Goal: Information Seeking & Learning: Learn about a topic

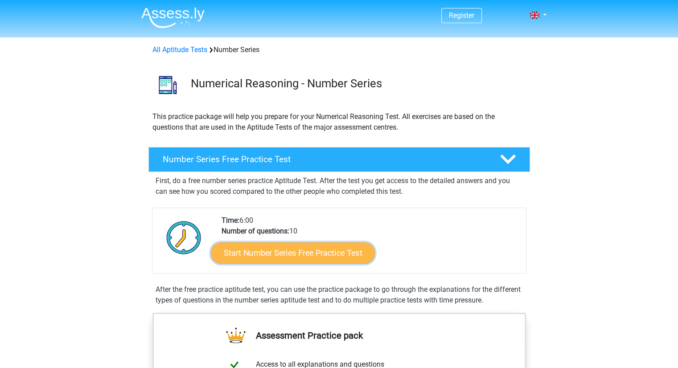
click at [338, 250] on link "Start Number Series Free Practice Test" at bounding box center [293, 252] width 164 height 21
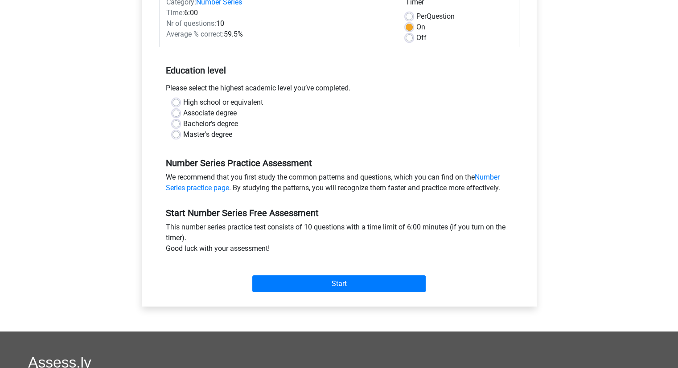
scroll to position [127, 0]
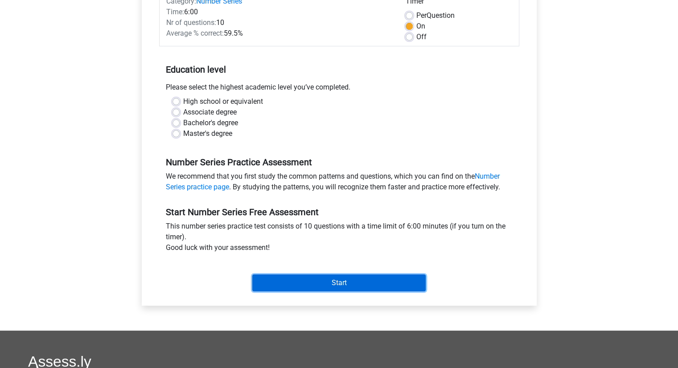
click at [343, 282] on input "Start" at bounding box center [338, 282] width 173 height 17
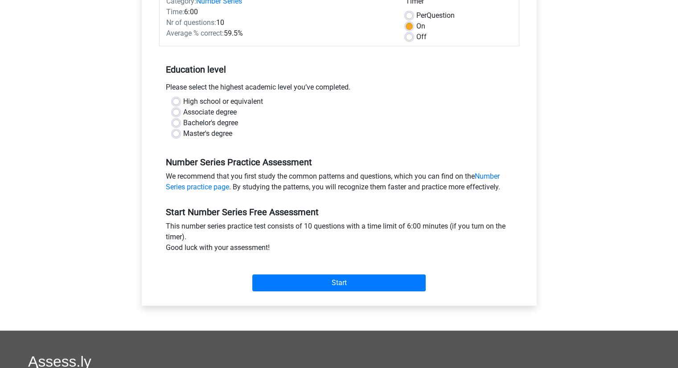
click at [401, 122] on div "Bachelor's degree" at bounding box center [338, 123] width 333 height 11
click at [183, 100] on label "High school or equivalent" at bounding box center [223, 101] width 80 height 11
click at [173, 100] on input "High school or equivalent" at bounding box center [175, 100] width 7 height 9
radio input "true"
click at [183, 133] on label "Master's degree" at bounding box center [207, 133] width 49 height 11
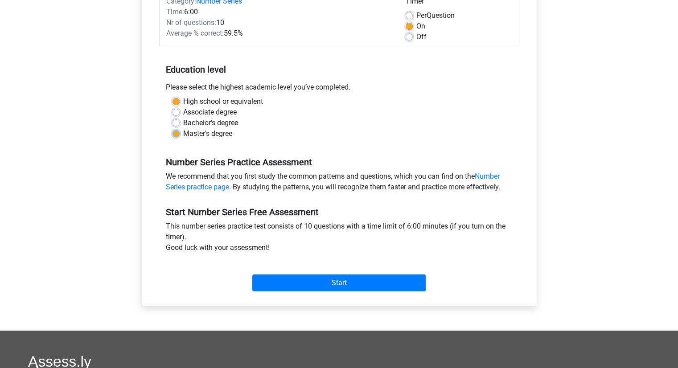
click at [177, 133] on input "Master's degree" at bounding box center [175, 132] width 7 height 9
radio input "true"
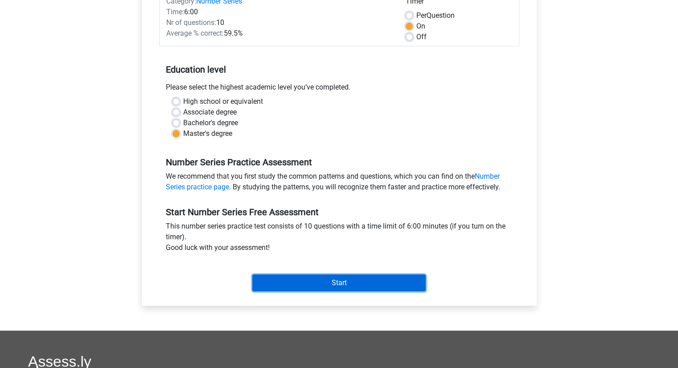
click at [342, 280] on input "Start" at bounding box center [338, 282] width 173 height 17
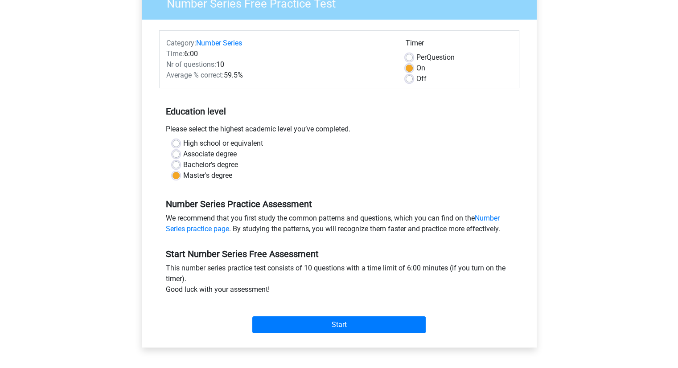
scroll to position [0, 0]
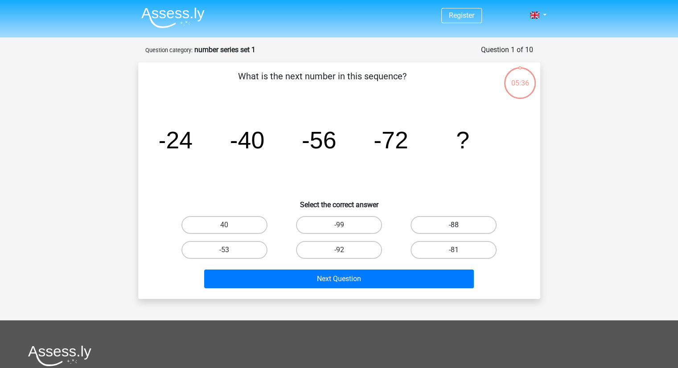
click at [447, 226] on label "-88" at bounding box center [453, 225] width 86 height 18
click at [453, 226] on input "-88" at bounding box center [456, 228] width 6 height 6
radio input "true"
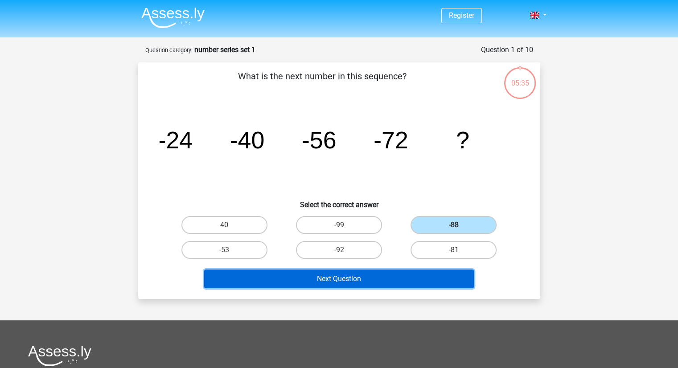
click at [354, 277] on button "Next Question" at bounding box center [339, 279] width 270 height 19
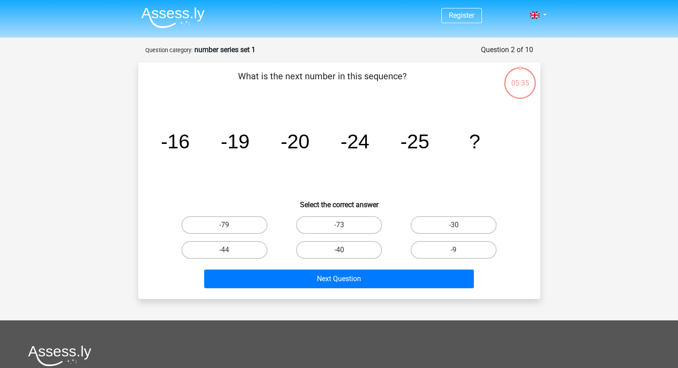
scroll to position [45, 0]
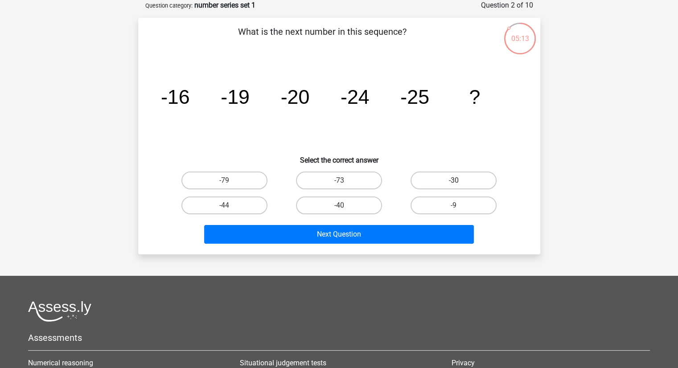
click at [444, 181] on label "-30" at bounding box center [453, 181] width 86 height 18
click at [453, 181] on input "-30" at bounding box center [456, 183] width 6 height 6
radio input "true"
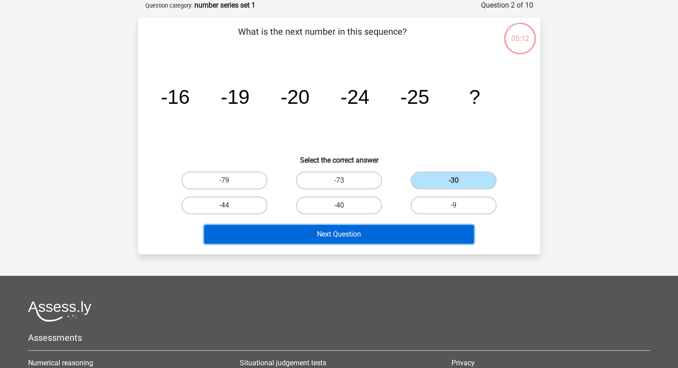
click at [357, 231] on button "Next Question" at bounding box center [339, 234] width 270 height 19
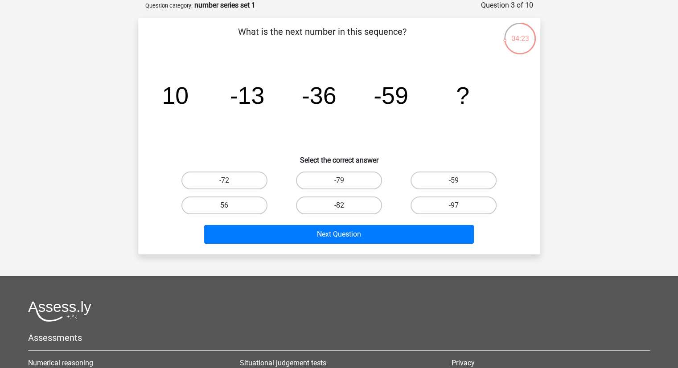
click at [334, 204] on label "-82" at bounding box center [339, 205] width 86 height 18
click at [339, 205] on input "-82" at bounding box center [342, 208] width 6 height 6
radio input "true"
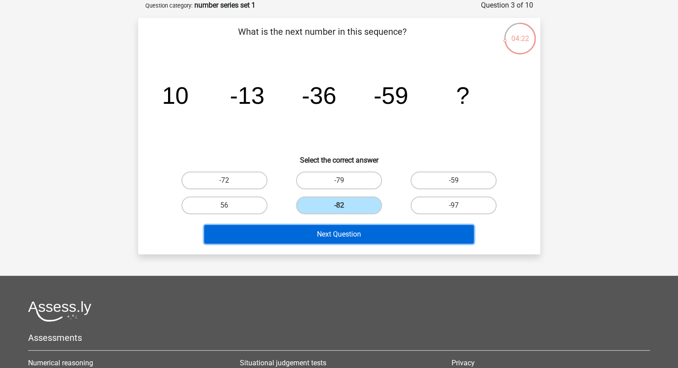
click at [339, 229] on button "Next Question" at bounding box center [339, 234] width 270 height 19
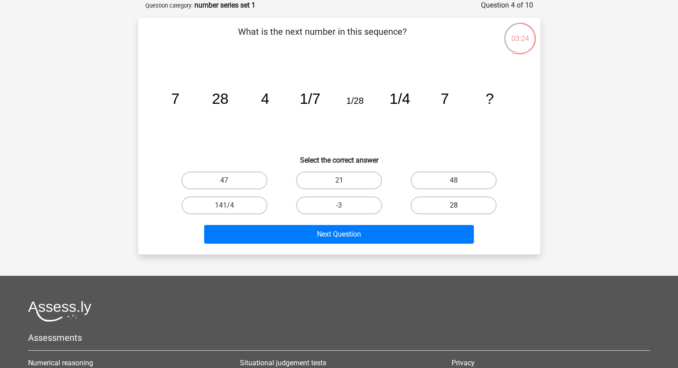
click at [449, 203] on label "28" at bounding box center [453, 205] width 86 height 18
click at [453, 205] on input "28" at bounding box center [456, 208] width 6 height 6
radio input "true"
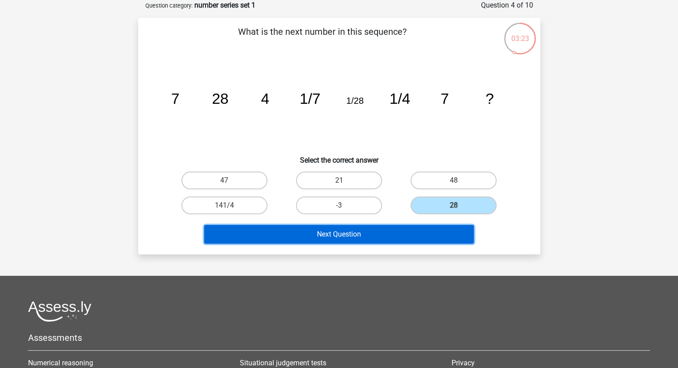
click at [383, 237] on button "Next Question" at bounding box center [339, 234] width 270 height 19
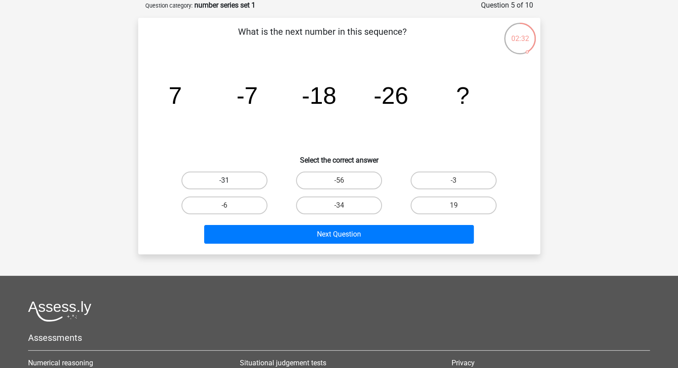
click at [235, 184] on label "-31" at bounding box center [224, 181] width 86 height 18
click at [230, 184] on input "-31" at bounding box center [227, 183] width 6 height 6
radio input "true"
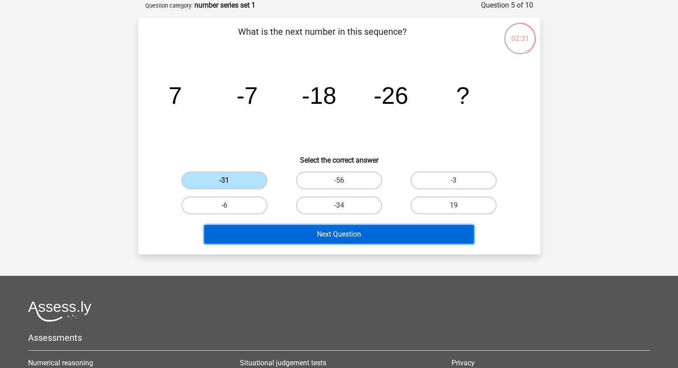
click at [324, 232] on button "Next Question" at bounding box center [339, 234] width 270 height 19
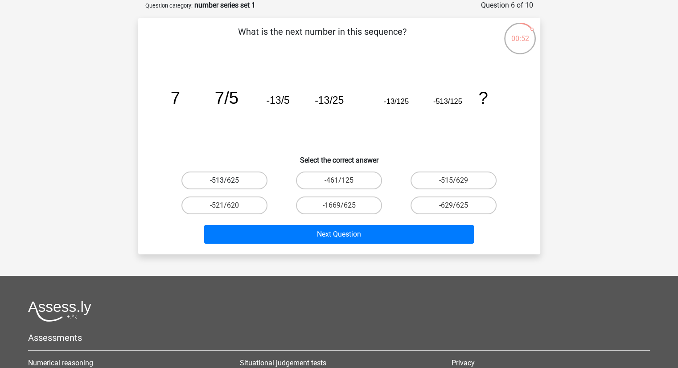
click at [238, 187] on label "-513/625" at bounding box center [224, 181] width 86 height 18
click at [230, 186] on input "-513/625" at bounding box center [227, 183] width 6 height 6
radio input "true"
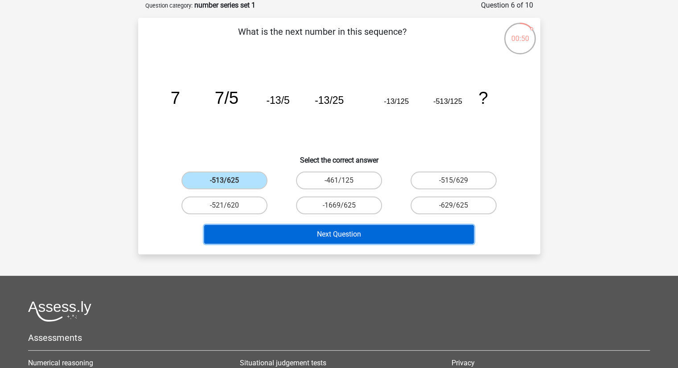
click at [349, 230] on button "Next Question" at bounding box center [339, 234] width 270 height 19
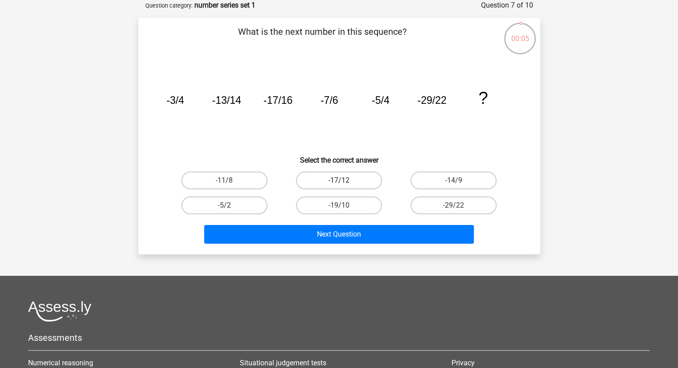
click at [372, 172] on label "-17/12" at bounding box center [339, 181] width 86 height 18
click at [344, 180] on input "-17/12" at bounding box center [342, 183] width 6 height 6
radio input "true"
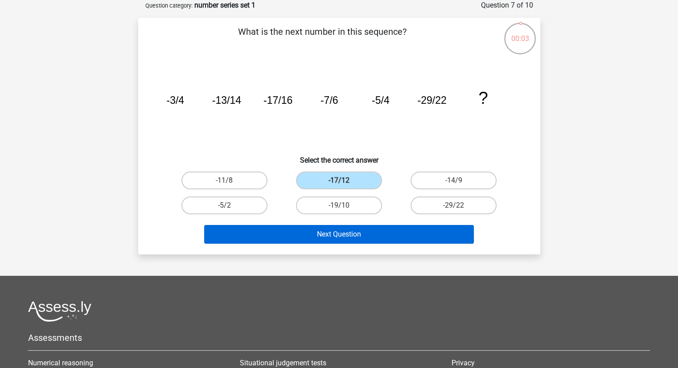
drag, startPoint x: 388, startPoint y: 221, endPoint x: 390, endPoint y: 233, distance: 12.2
click at [390, 233] on div "Next Question" at bounding box center [338, 232] width 373 height 29
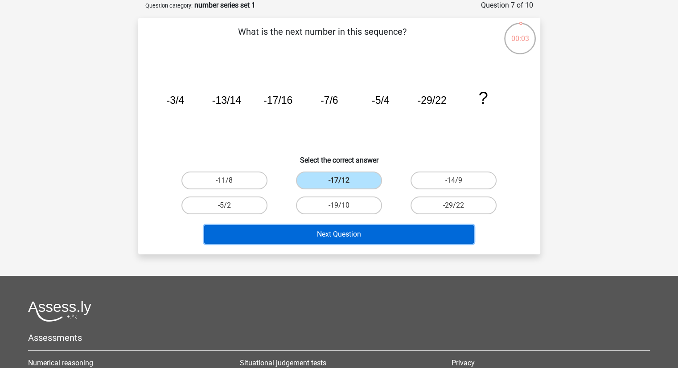
click at [390, 233] on button "Next Question" at bounding box center [339, 234] width 270 height 19
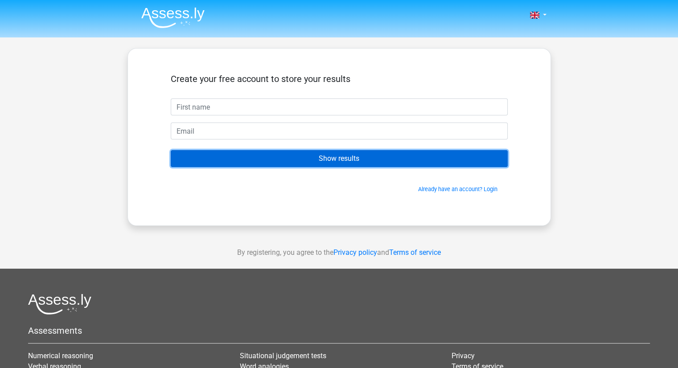
click at [379, 152] on input "Show results" at bounding box center [339, 158] width 337 height 17
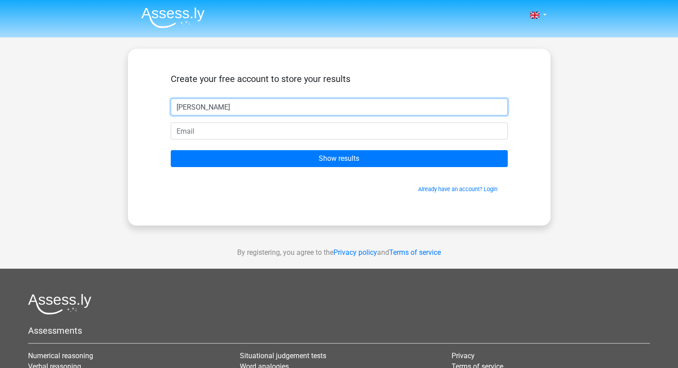
type input "[PERSON_NAME]"
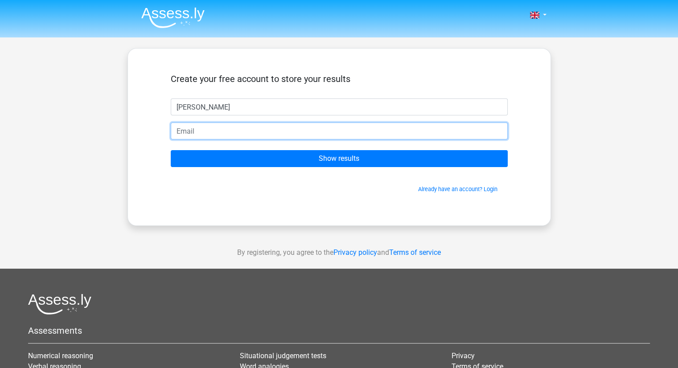
click at [218, 129] on input "email" at bounding box center [339, 131] width 337 height 17
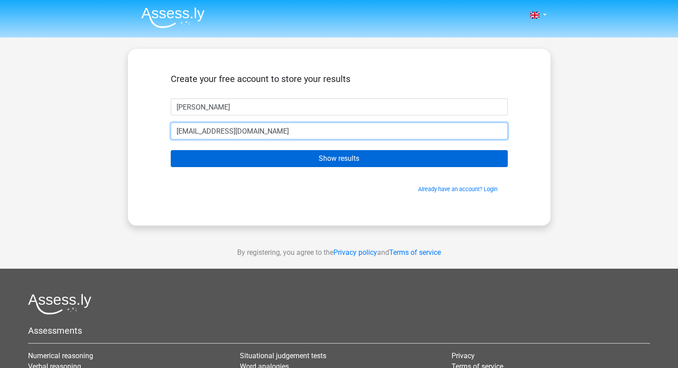
type input "[EMAIL_ADDRESS][DOMAIN_NAME]"
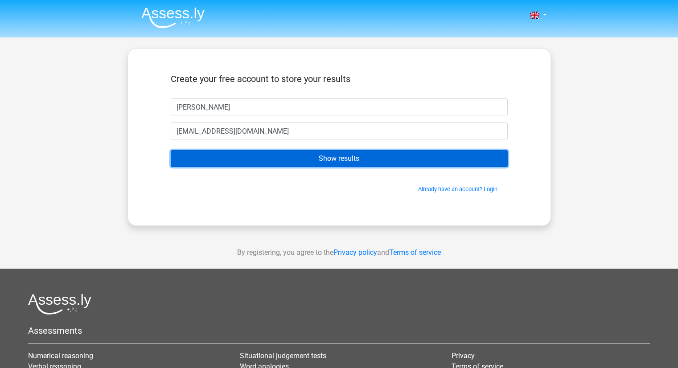
click at [345, 155] on input "Show results" at bounding box center [339, 158] width 337 height 17
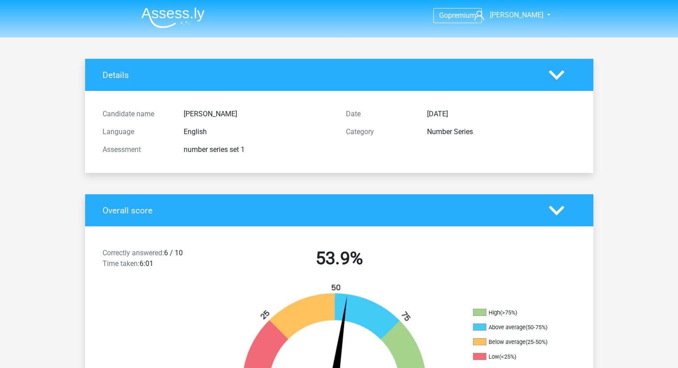
scroll to position [5, 0]
